Goal: Transaction & Acquisition: Purchase product/service

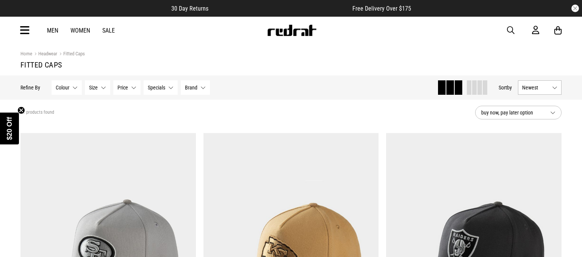
click at [102, 86] on button "Size None selected" at bounding box center [97, 87] width 25 height 14
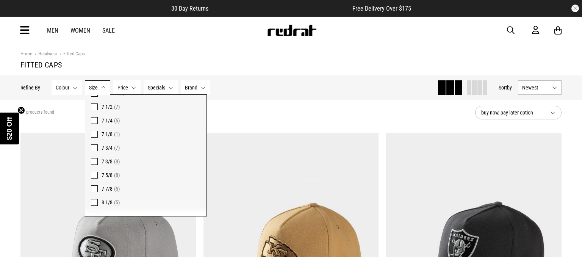
click at [94, 188] on span at bounding box center [94, 188] width 7 height 7
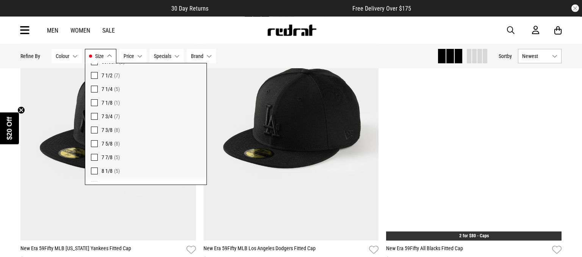
scroll to position [157, 0]
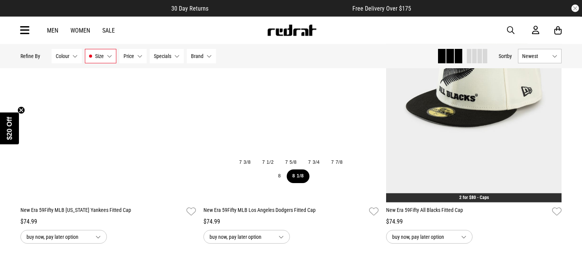
scroll to position [186, 0]
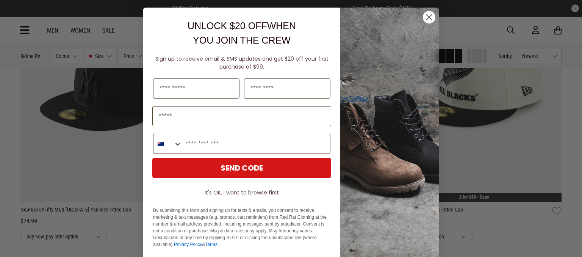
click at [428, 20] on circle "Close dialog" at bounding box center [429, 17] width 13 height 13
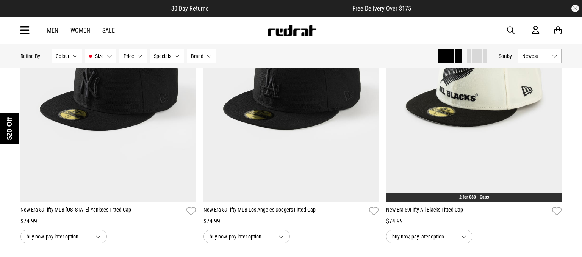
click at [494, 116] on div "Close dialog UNLOCK $20 OFF WHEN YOU JOIN THE CREW Sign up to receive email & S…" at bounding box center [291, 128] width 582 height 257
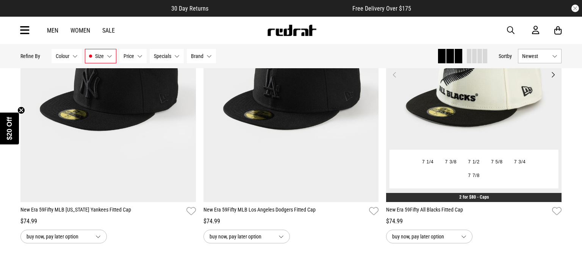
click at [482, 96] on img at bounding box center [474, 79] width 176 height 246
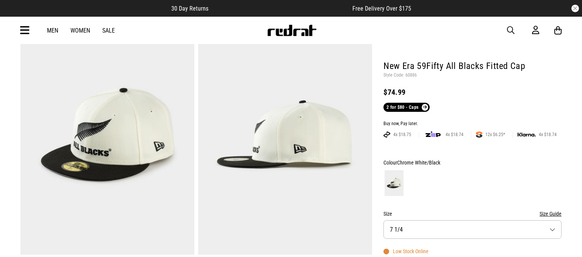
scroll to position [53, 0]
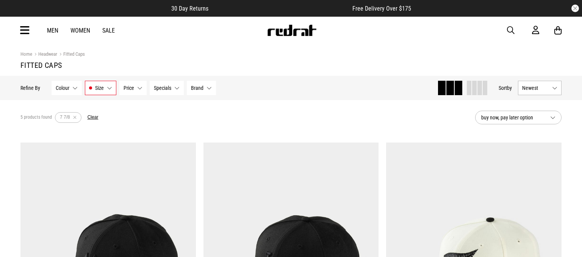
scroll to position [170, 0]
